Goal: Check status: Check status

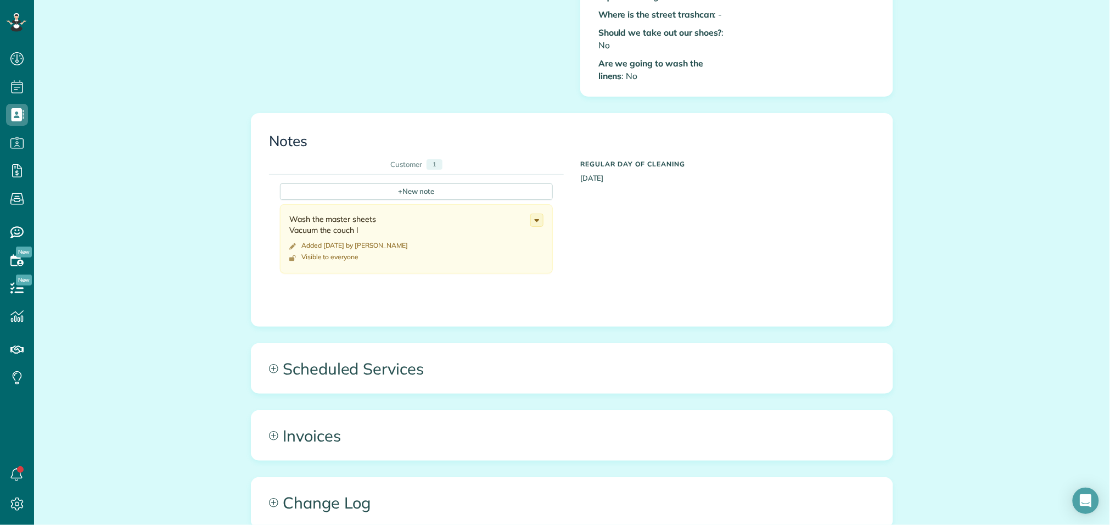
scroll to position [634, 0]
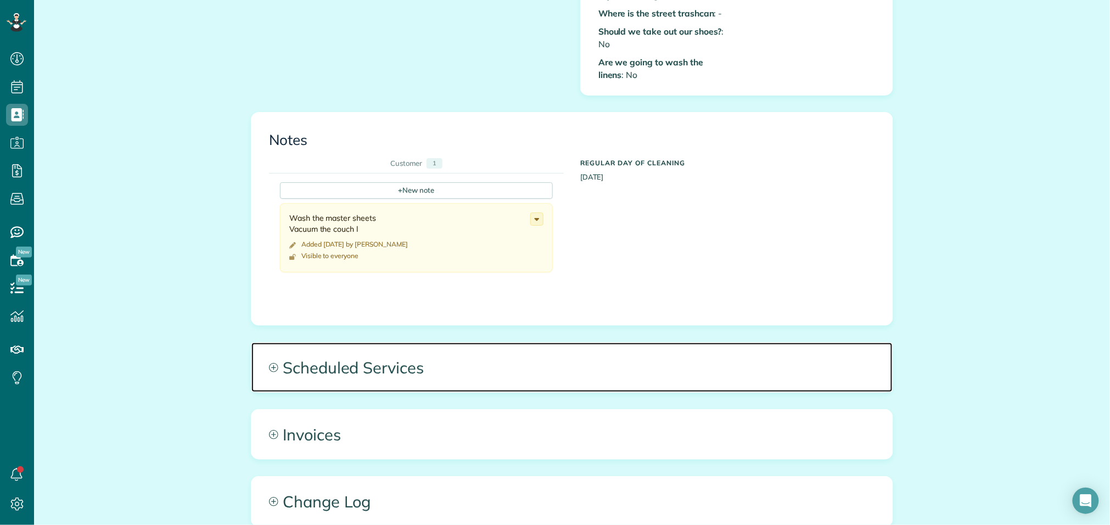
click at [394, 343] on span "Scheduled Services" at bounding box center [571, 367] width 641 height 49
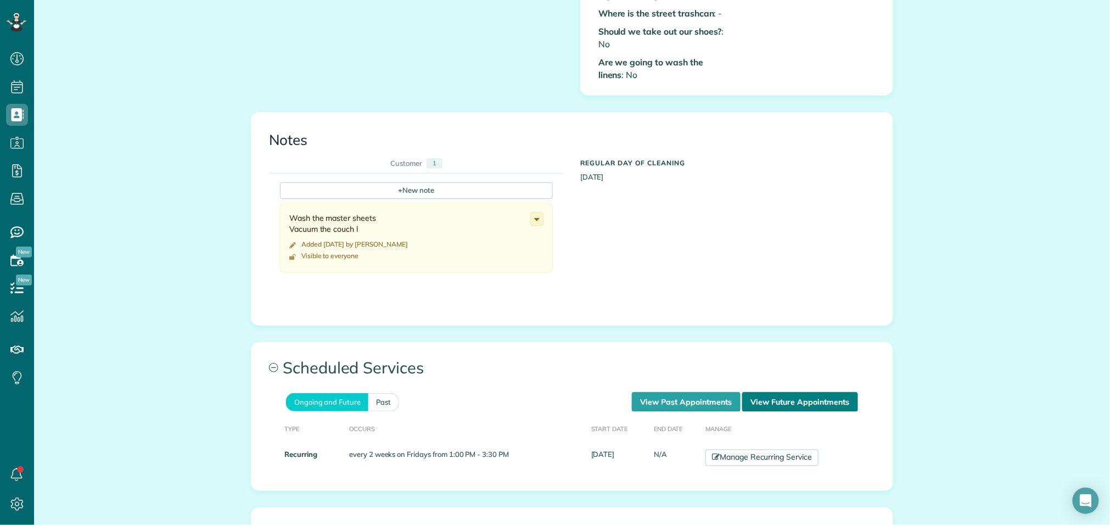
click at [829, 392] on link "View Future Appointments" at bounding box center [800, 402] width 116 height 20
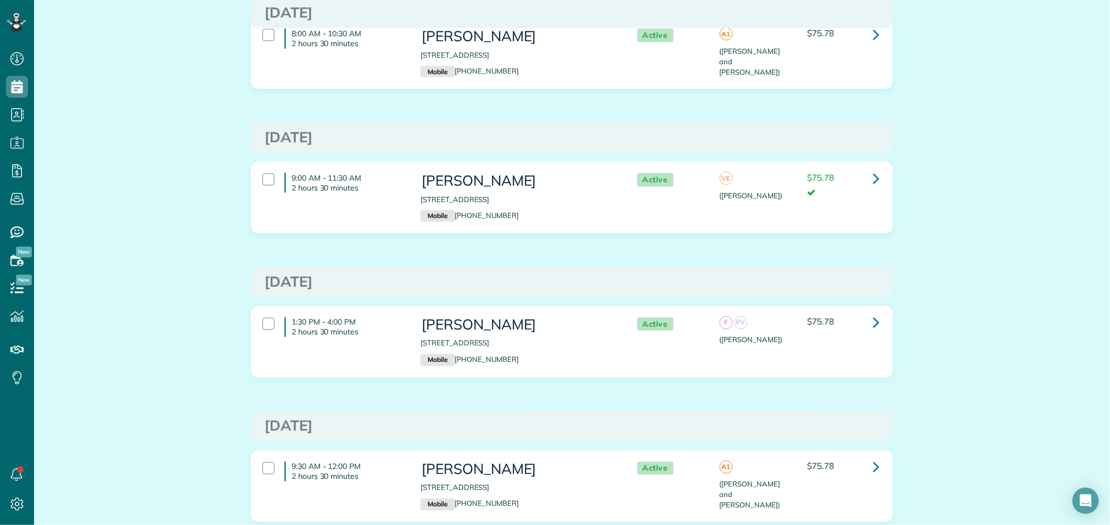
scroll to position [540, 0]
